Goal: Information Seeking & Learning: Learn about a topic

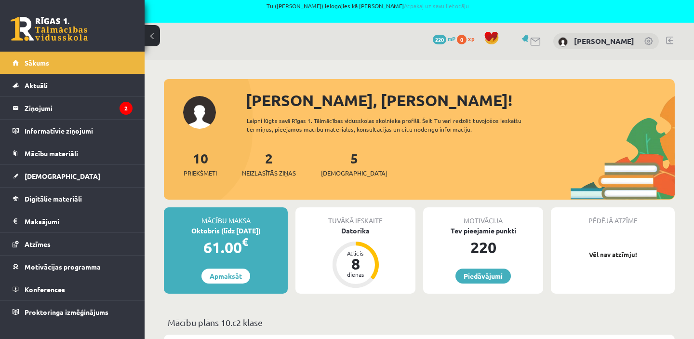
scroll to position [14, 0]
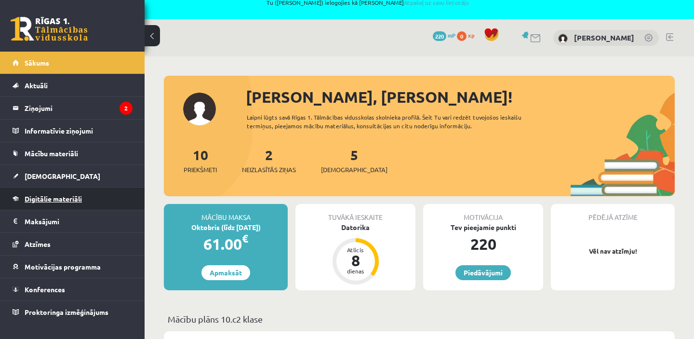
click at [44, 200] on span "Digitālie materiāli" at bounding box center [53, 198] width 57 height 9
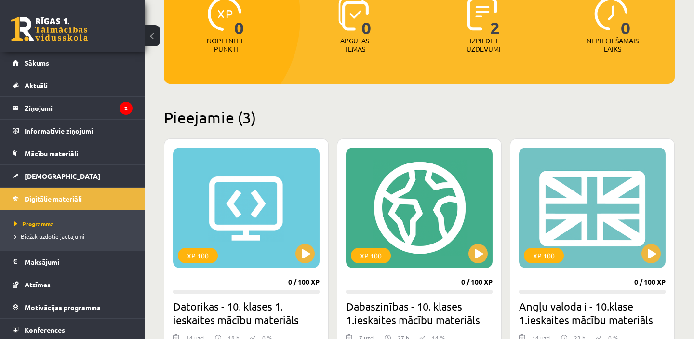
scroll to position [273, 0]
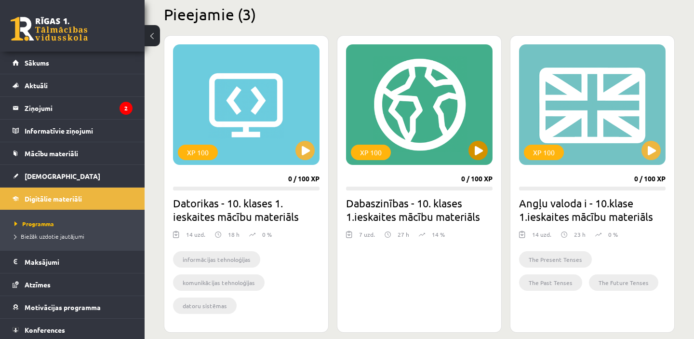
click at [414, 145] on div "XP 100" at bounding box center [419, 104] width 147 height 121
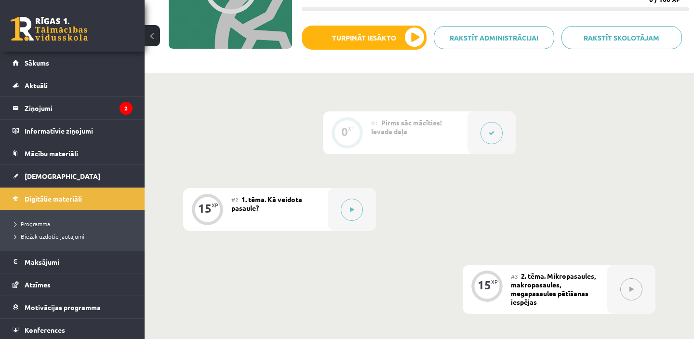
scroll to position [282, 0]
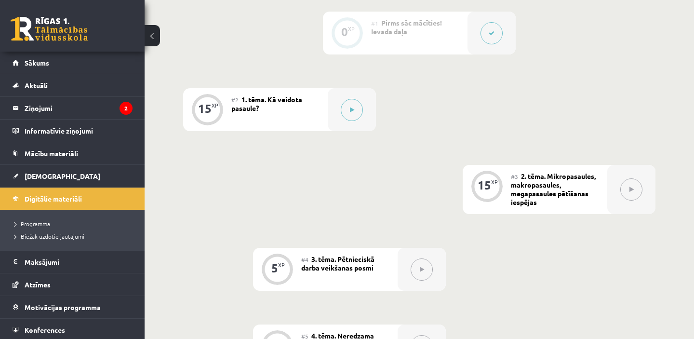
click at [286, 103] on div "#2 1. tēma. Kā veidota pasaule?" at bounding box center [279, 109] width 96 height 43
click at [337, 107] on div at bounding box center [352, 109] width 48 height 43
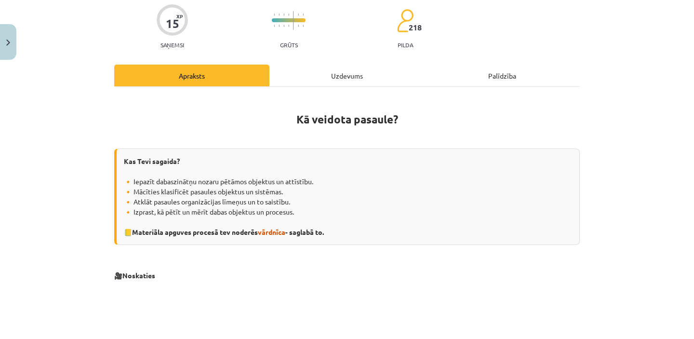
scroll to position [0, 0]
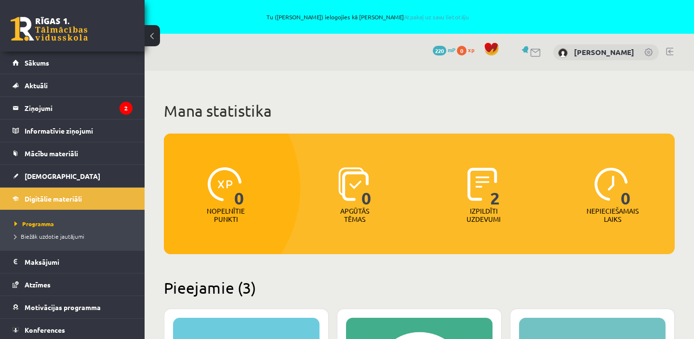
scroll to position [273, 0]
